Goal: Task Accomplishment & Management: Manage account settings

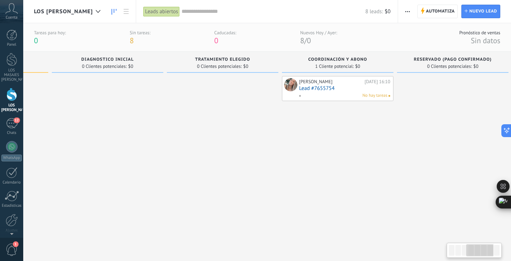
scroll to position [0, 337]
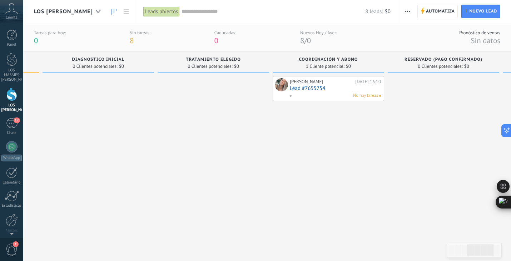
click at [305, 91] on div "[PERSON_NAME][DATE] 16:10 Lead #7655754 No hay tareas" at bounding box center [335, 88] width 91 height 21
click at [318, 90] on link "Lead #7655754" at bounding box center [335, 88] width 91 height 6
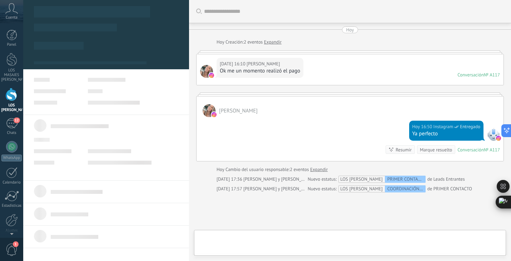
scroll to position [56, 0]
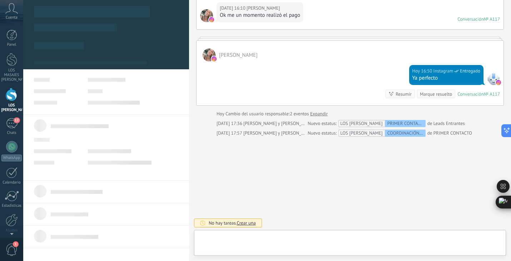
type textarea "**********"
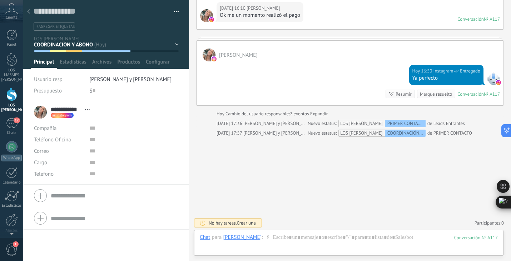
click at [152, 33] on div at bounding box center [106, 34] width 166 height 69
click at [29, 13] on use at bounding box center [28, 11] width 3 height 4
